Goal: Information Seeking & Learning: Learn about a topic

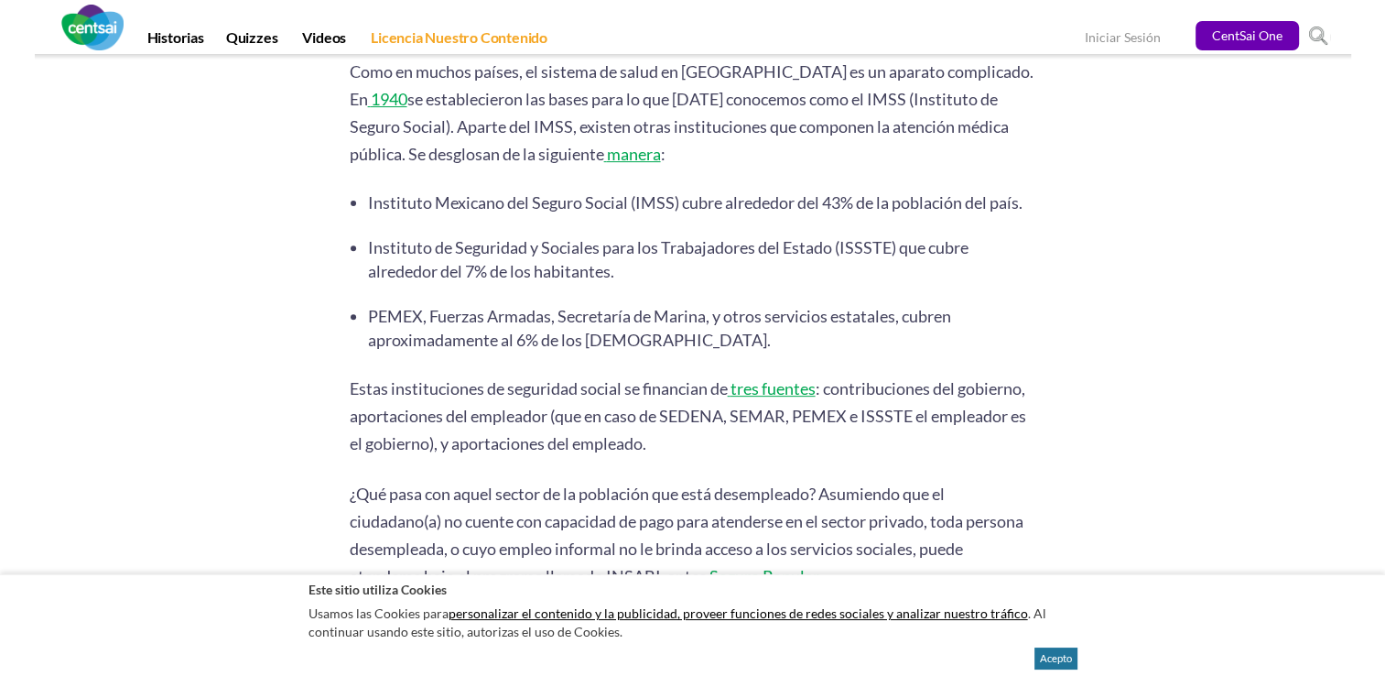
scroll to position [696, 0]
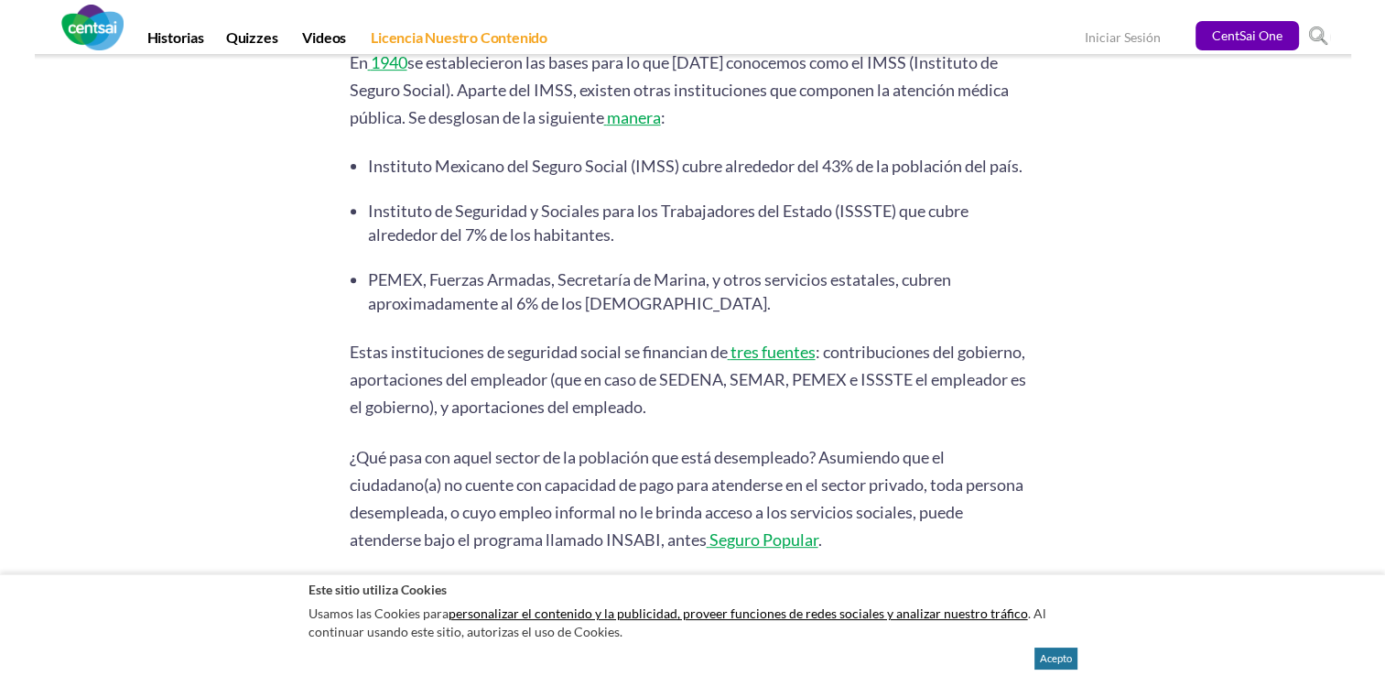
click at [372, 294] on span "PEMEX, Fuerzas Armadas, Secretaría de Marina, y otros servicios estatales, cubr…" at bounding box center [659, 291] width 583 height 44
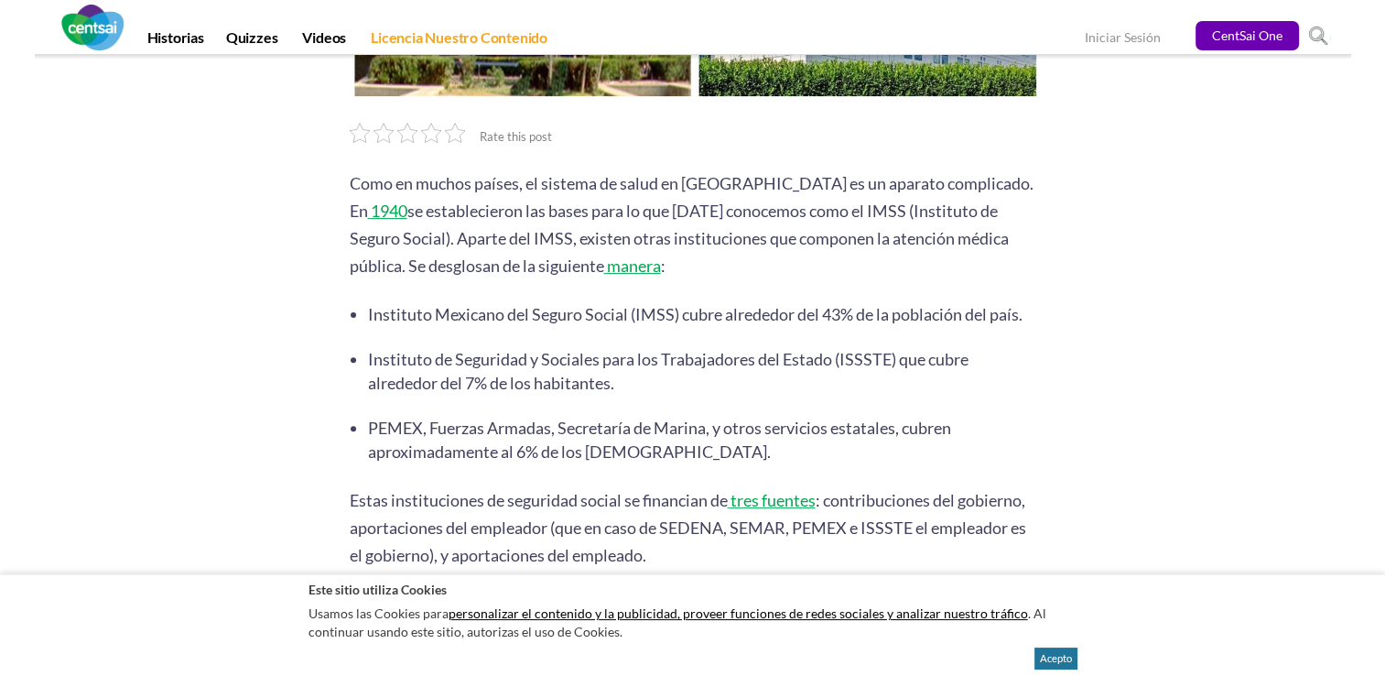
scroll to position [553, 0]
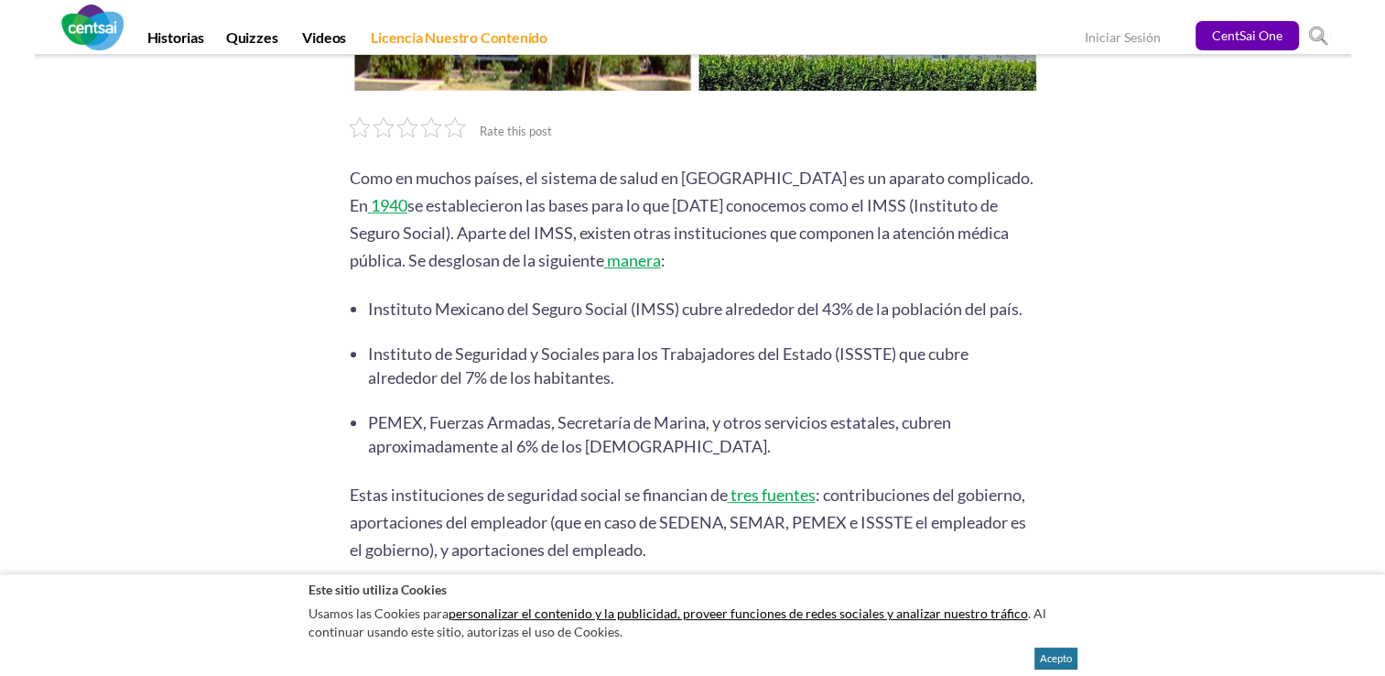
drag, startPoint x: 716, startPoint y: 276, endPoint x: 447, endPoint y: 309, distance: 271.2
click at [447, 309] on li "Instituto Mexicano del Seguro Social (IMSS) cubre alrededor del 43% de la pobla…" at bounding box center [702, 309] width 668 height 24
copy span "ubre alrededor del 43% de la población del país."
drag, startPoint x: 385, startPoint y: 341, endPoint x: 623, endPoint y: 371, distance: 239.9
click at [623, 371] on li "Instituto de Seguridad y Sociales para los Trabajadores del Estado (ISSSTE) que…" at bounding box center [702, 365] width 668 height 48
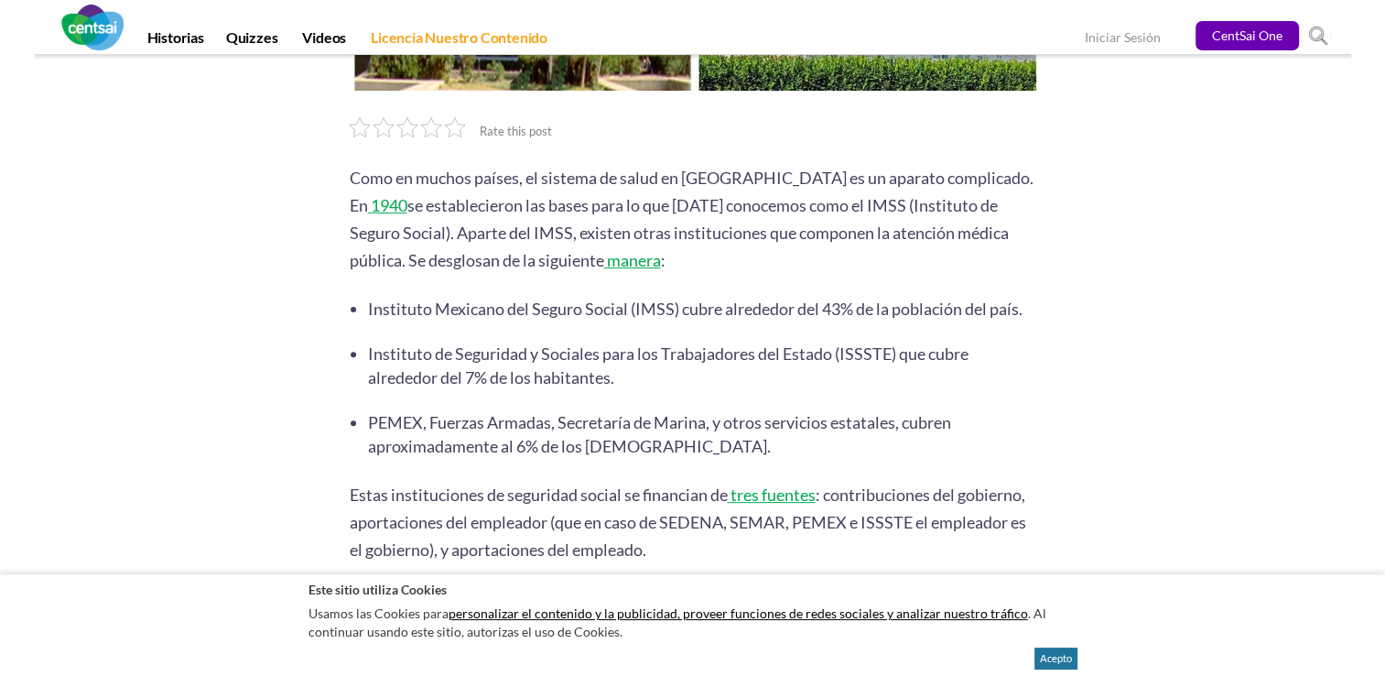
drag, startPoint x: 623, startPoint y: 371, endPoint x: 546, endPoint y: 362, distance: 77.4
copy span "Instituto de Seguridad y Sociales para los Trabajadores del Estado (ISSSTE) que…"
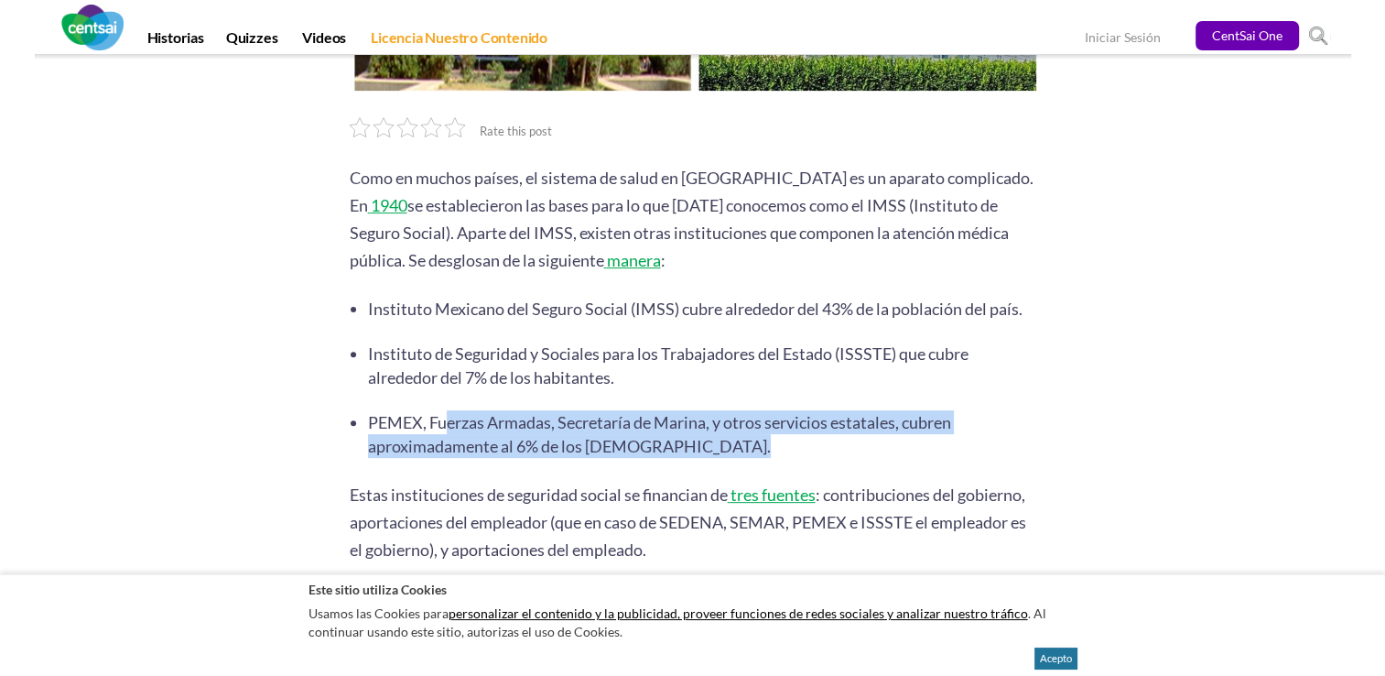
drag, startPoint x: 395, startPoint y: 414, endPoint x: 667, endPoint y: 439, distance: 274.0
click at [667, 439] on li "PEMEX, Fuerzas Armadas, Secretaría de Marina, y otros servicios estatales, cubr…" at bounding box center [702, 434] width 668 height 48
drag, startPoint x: 673, startPoint y: 434, endPoint x: 392, endPoint y: 412, distance: 281.9
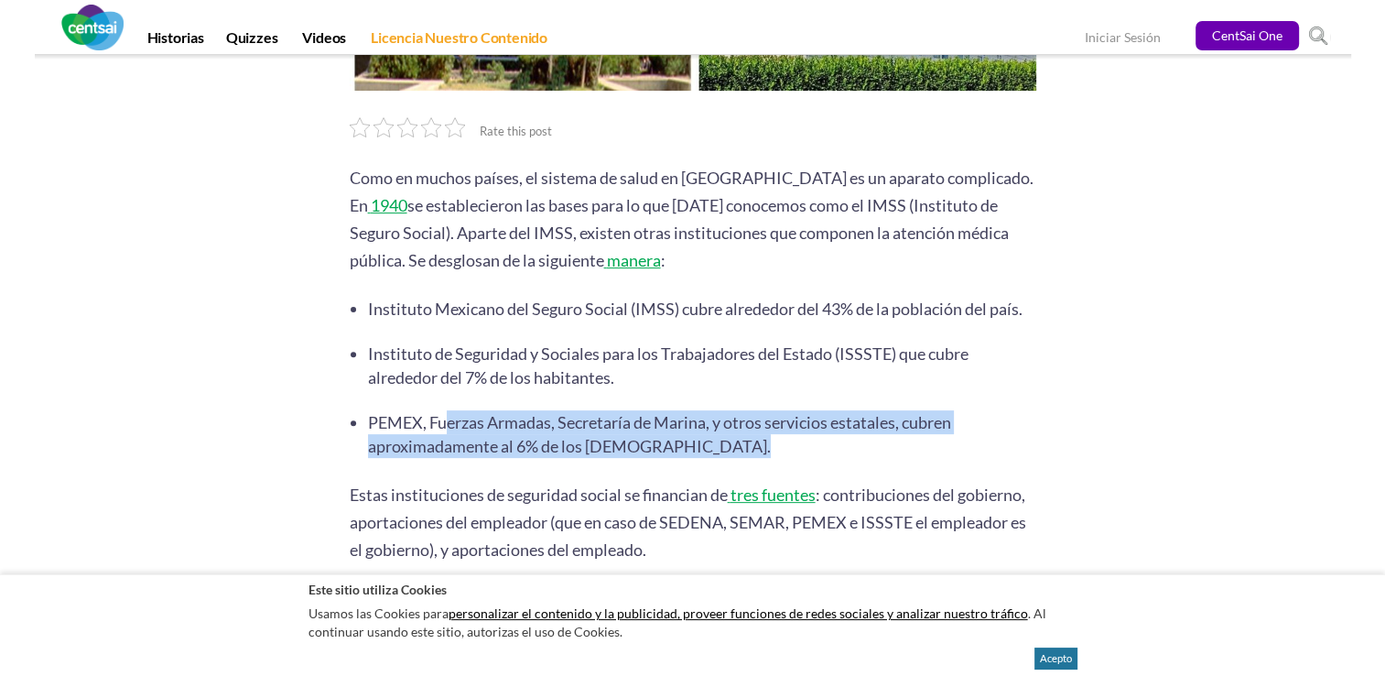
click at [392, 412] on li "PEMEX, Fuerzas Armadas, Secretaría de Marina, y otros servicios estatales, cubr…" at bounding box center [702, 434] width 668 height 48
drag, startPoint x: 392, startPoint y: 412, endPoint x: 415, endPoint y: 419, distance: 24.0
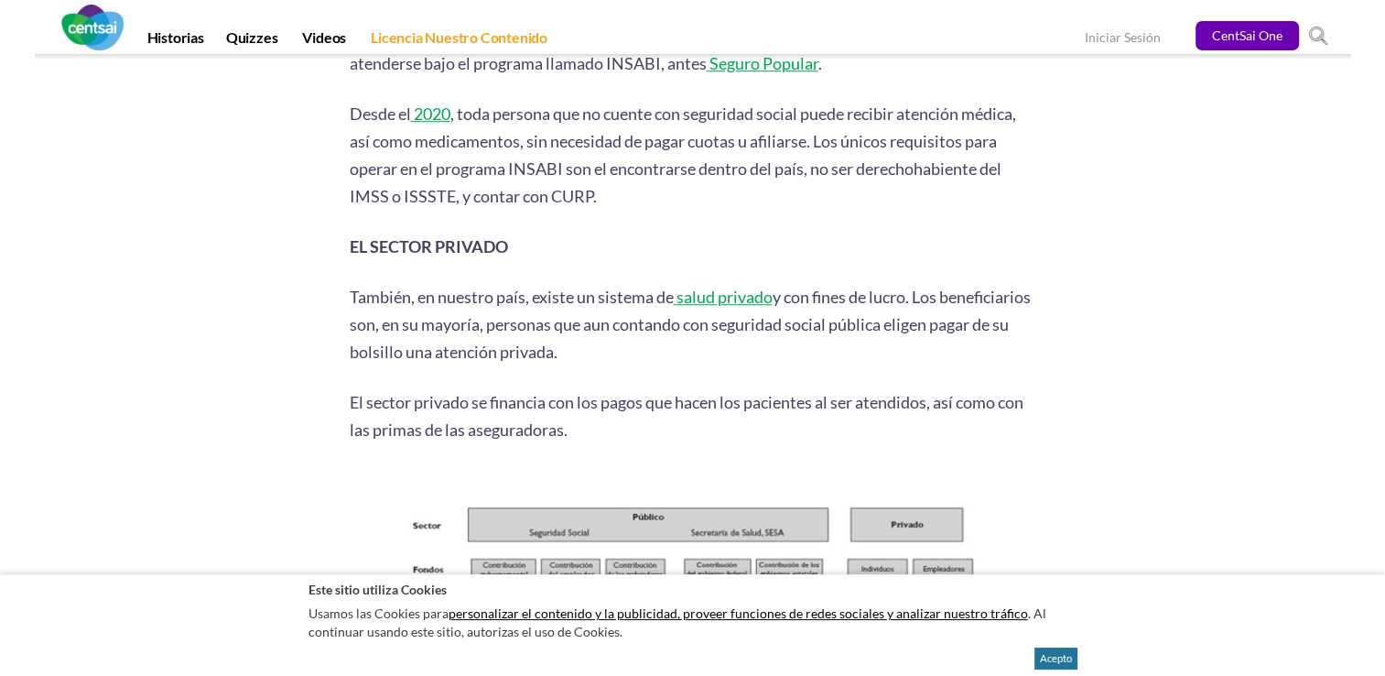
scroll to position [1176, 0]
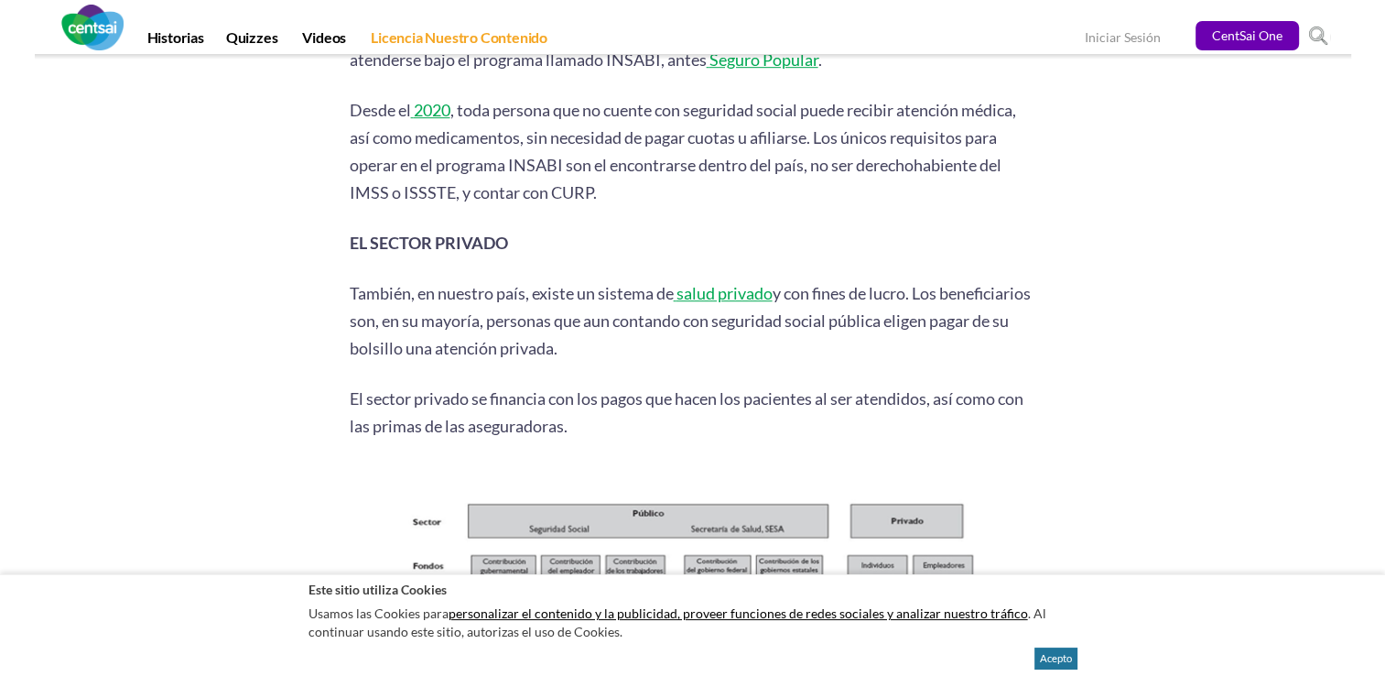
drag, startPoint x: 666, startPoint y: 349, endPoint x: 350, endPoint y: 276, distance: 324.0
click at [350, 279] on p "También, en nuestro país, existe un sistema de salud privado y con fines de luc…" at bounding box center [693, 320] width 687 height 82
drag, startPoint x: 350, startPoint y: 276, endPoint x: 386, endPoint y: 294, distance: 40.5
copy p "También, en nuestro país, existe un sistema de salud privado y con fines de luc…"
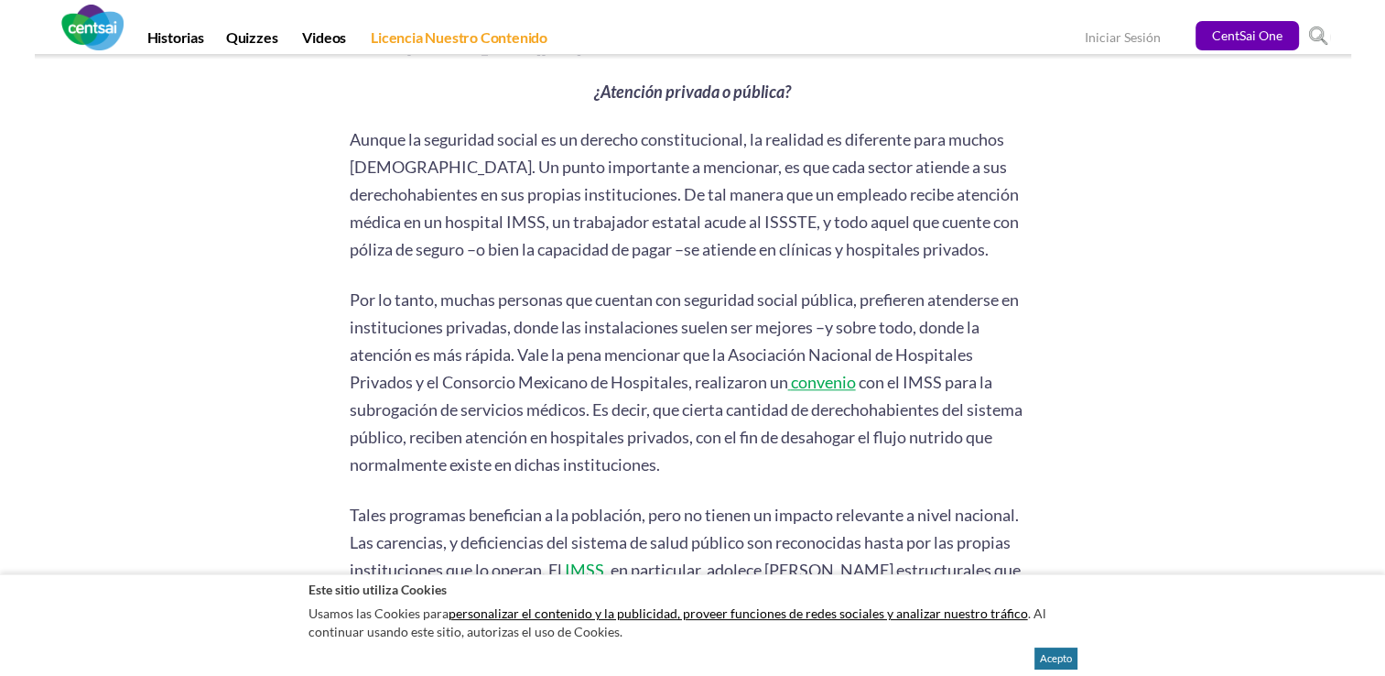
scroll to position [1993, 0]
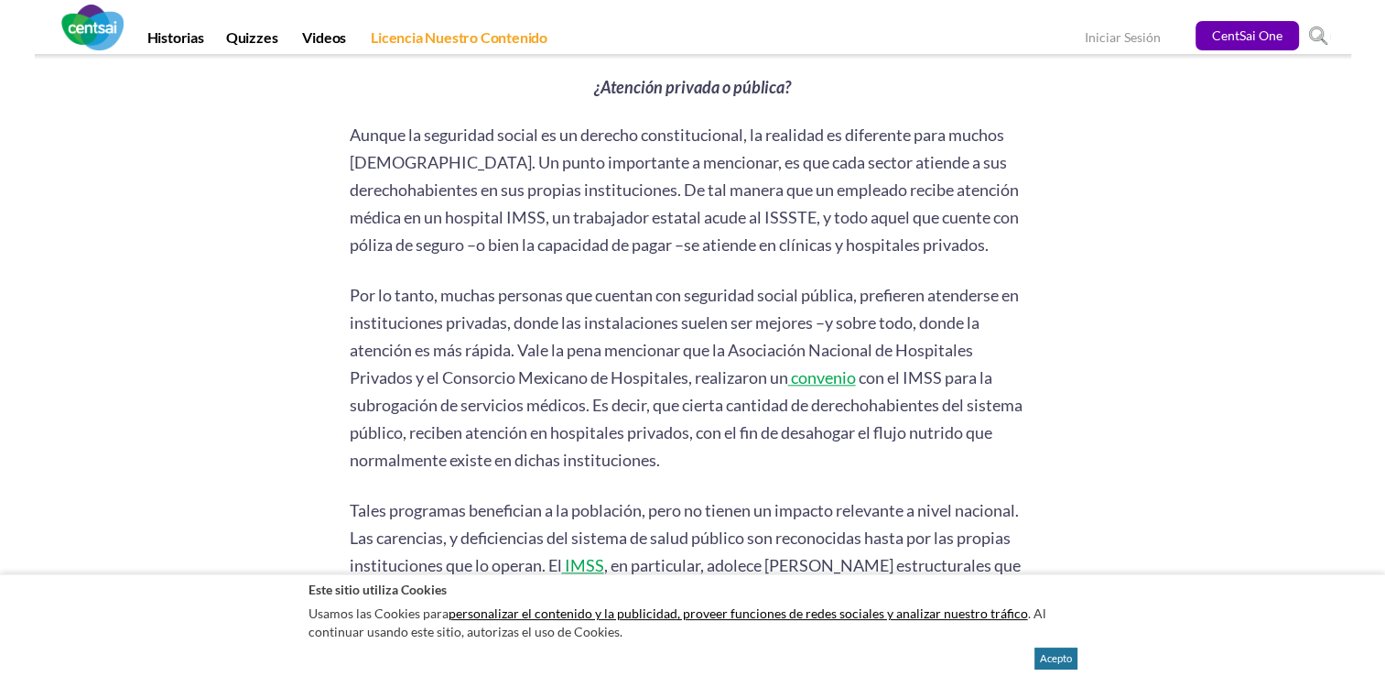
drag, startPoint x: 729, startPoint y: 341, endPoint x: 682, endPoint y: 450, distance: 119.4
click at [682, 450] on p "Por lo tanto, muchas personas que cuentan con seguridad social pública, prefier…" at bounding box center [693, 377] width 687 height 192
drag, startPoint x: 682, startPoint y: 450, endPoint x: 623, endPoint y: 426, distance: 64.4
copy p "Asociación Nacional de Hospitales Privados y el Consorcio Mexicano de Hospitale…"
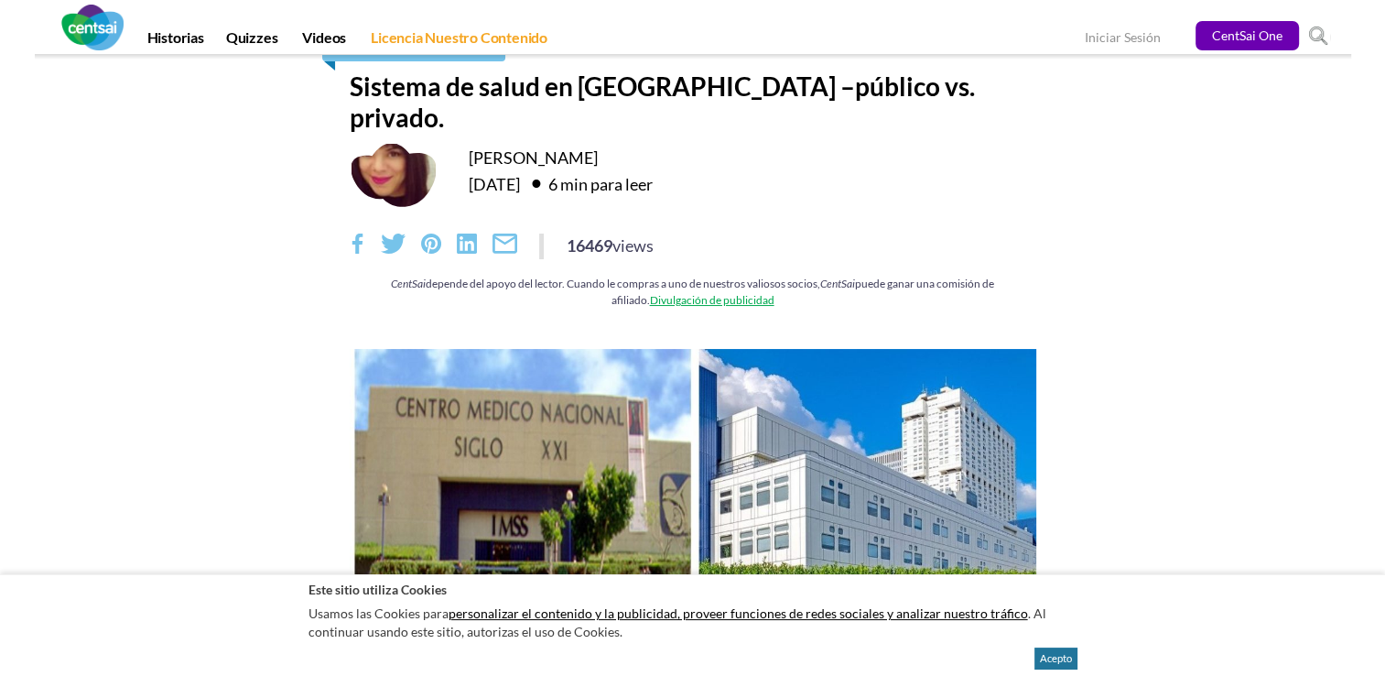
scroll to position [0, 0]
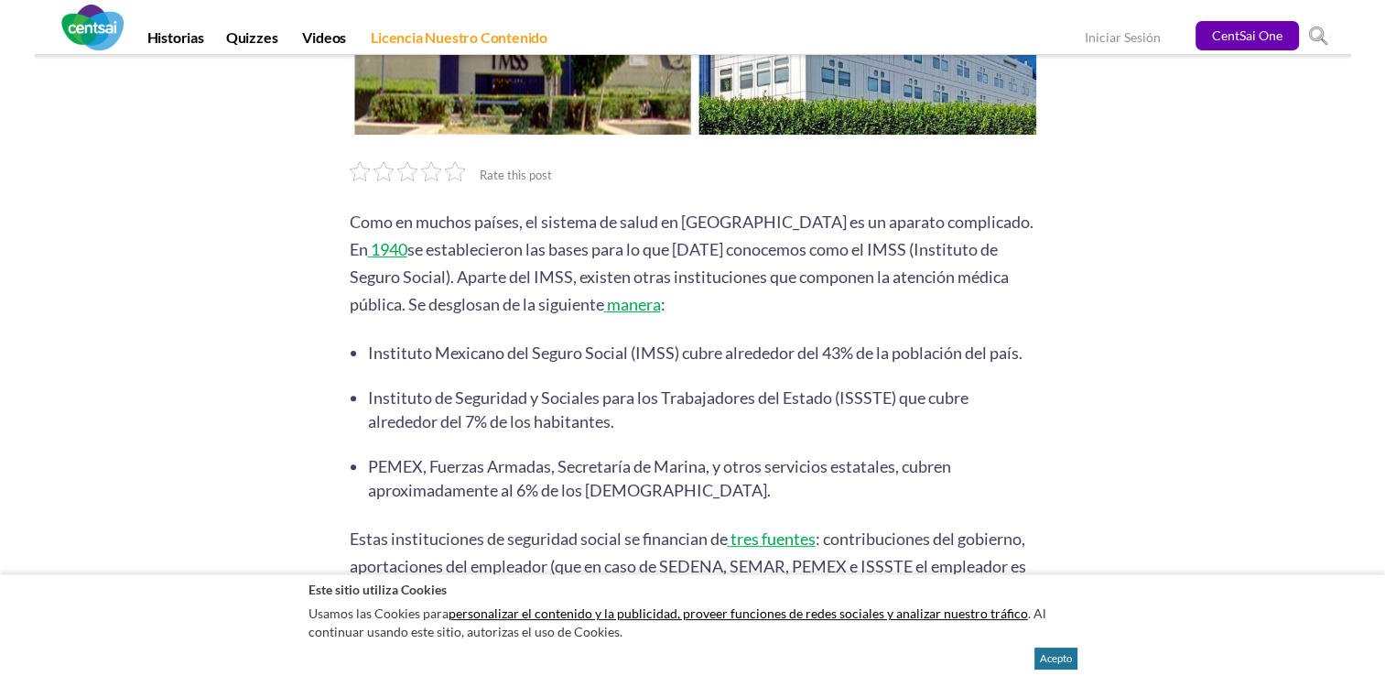
scroll to position [513, 0]
